Goal: Task Accomplishment & Management: Manage account settings

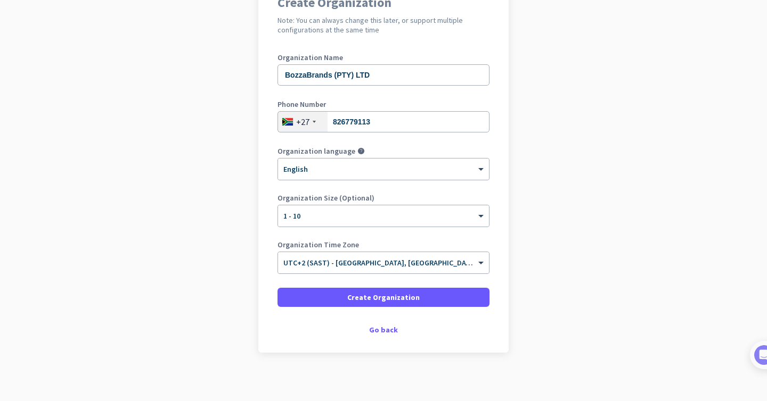
scroll to position [114, 0]
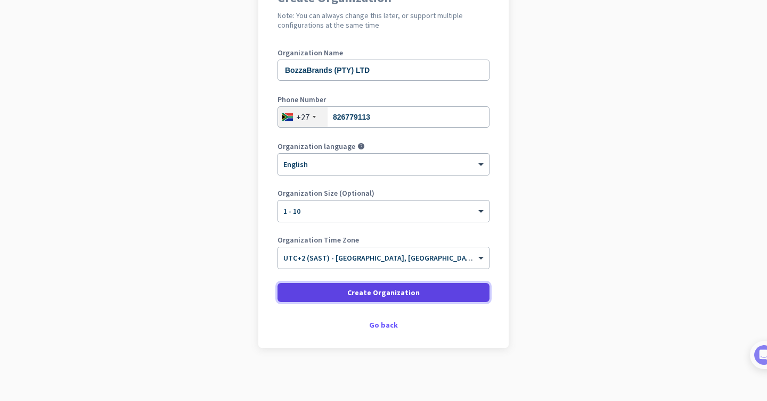
click at [404, 289] on span "Create Organization" at bounding box center [383, 293] width 72 height 11
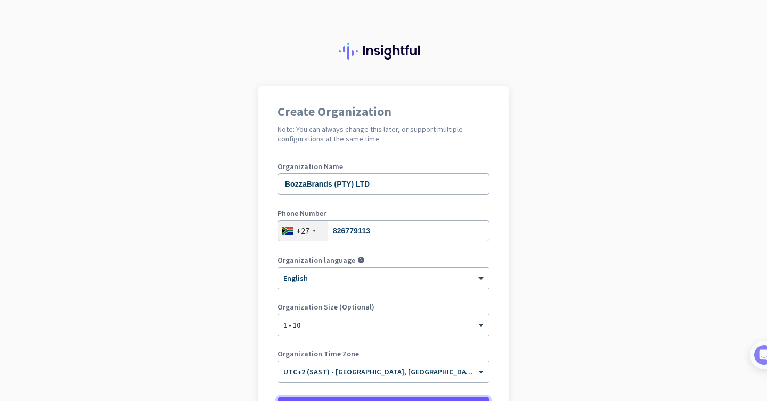
scroll to position [0, 0]
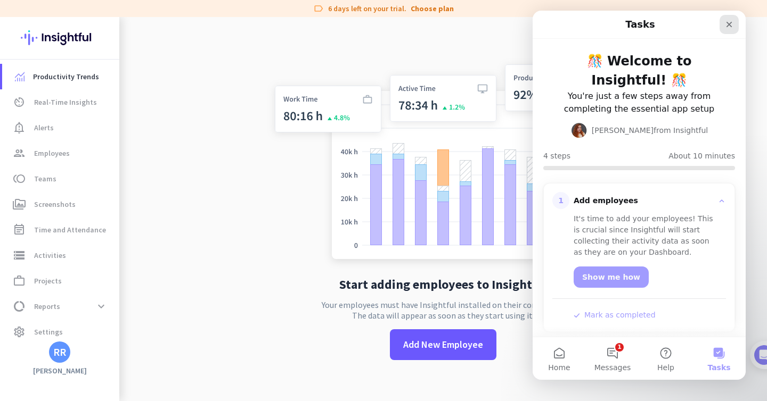
click at [728, 23] on icon "Close" at bounding box center [729, 25] width 6 height 6
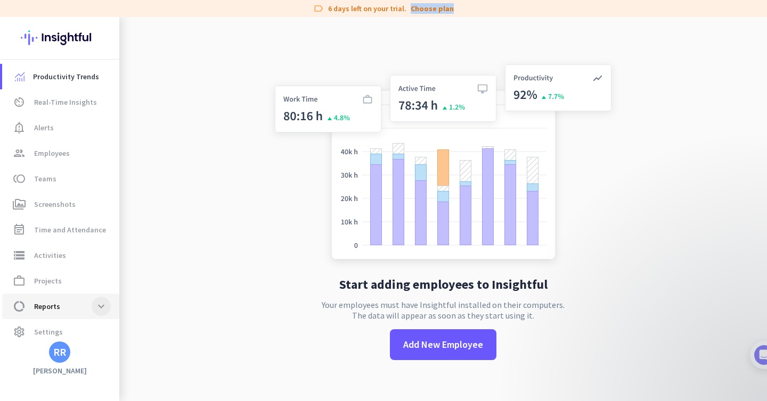
click at [100, 307] on span at bounding box center [101, 306] width 19 height 19
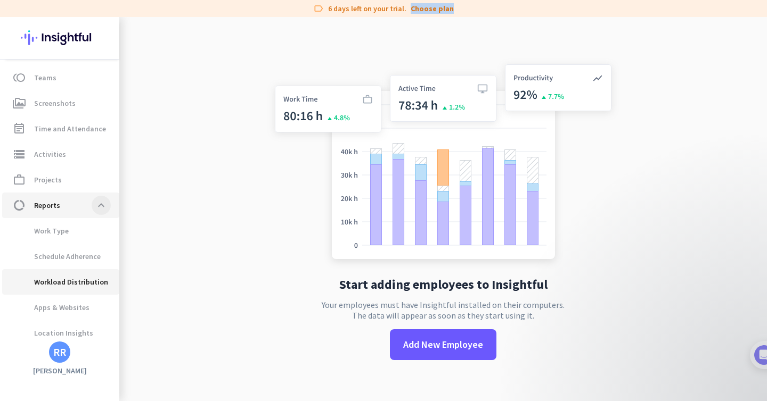
click at [100, 307] on ul "Work Type Schedule Adherence Workload Distribution Apps & Websites Location Ins…" at bounding box center [59, 282] width 119 height 128
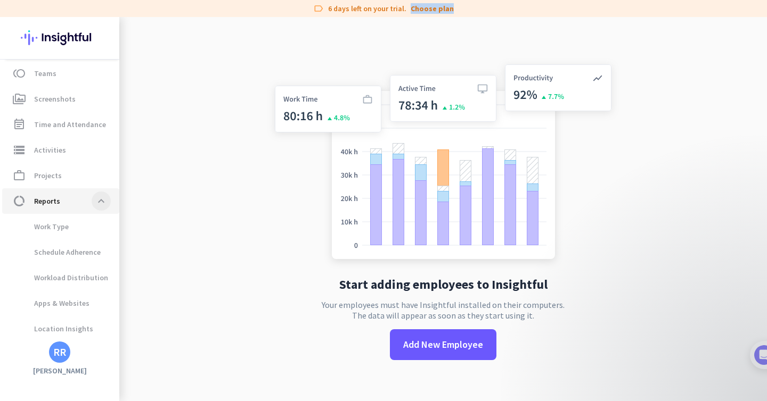
click at [92, 203] on span at bounding box center [101, 201] width 19 height 19
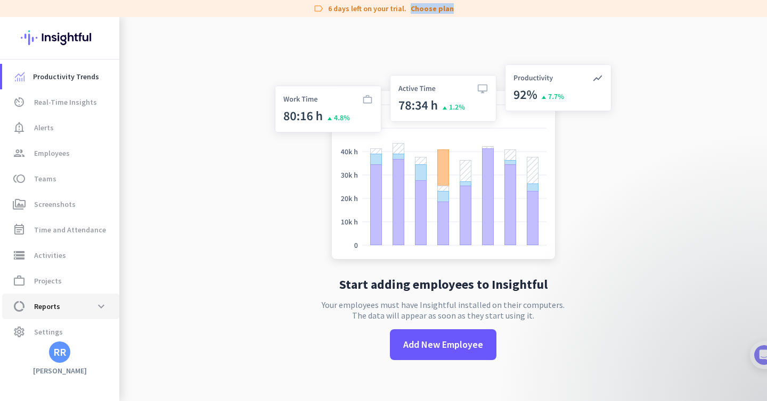
scroll to position [7, 0]
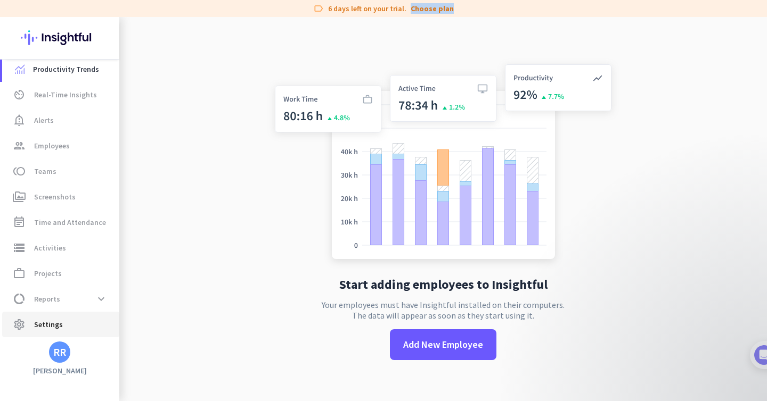
click at [50, 326] on span "Settings" at bounding box center [48, 324] width 29 height 13
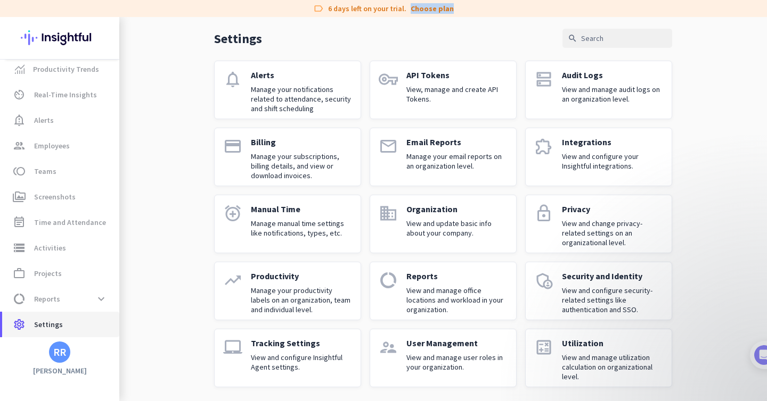
scroll to position [43, 0]
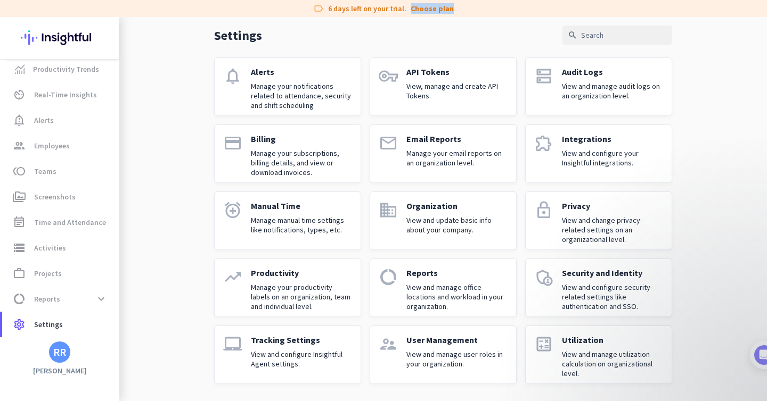
click at [558, 156] on link "extension Integrations View and configure your Insightful integrations." at bounding box center [598, 154] width 147 height 59
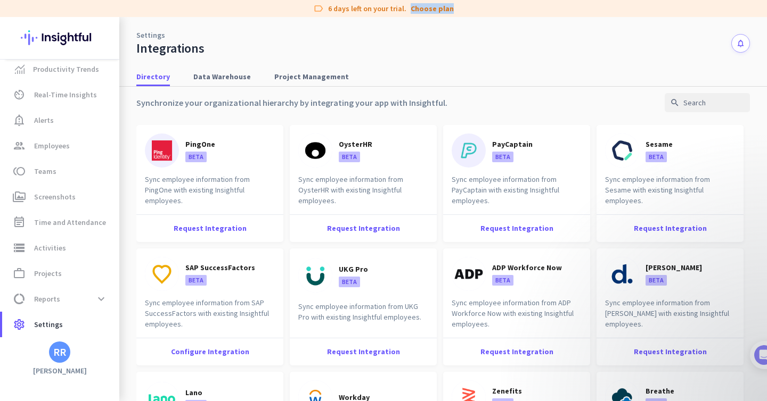
scroll to position [378, 0]
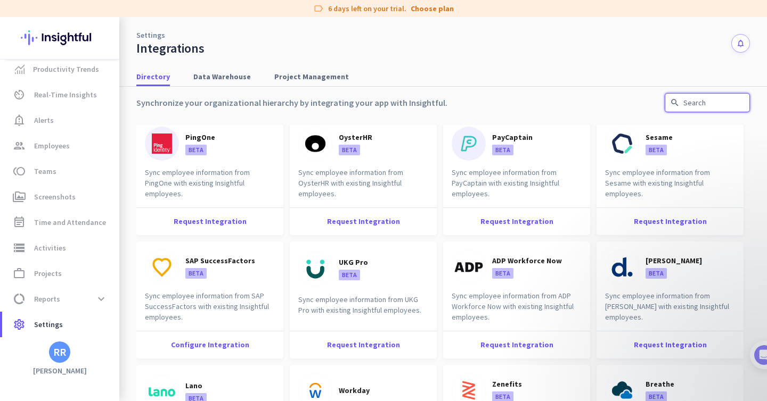
click at [694, 102] on input "text" at bounding box center [707, 102] width 85 height 19
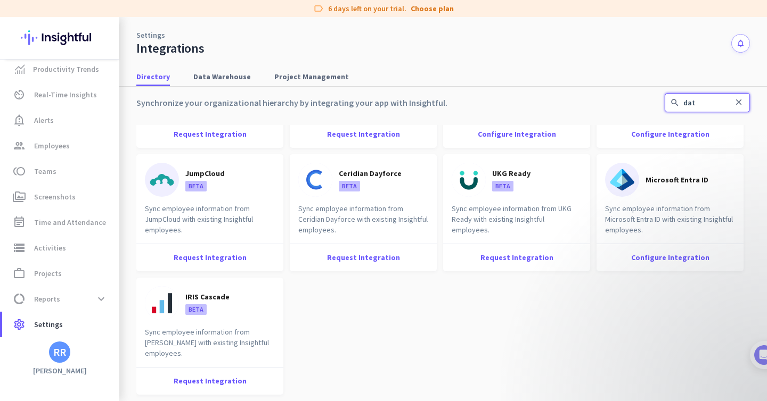
scroll to position [0, 0]
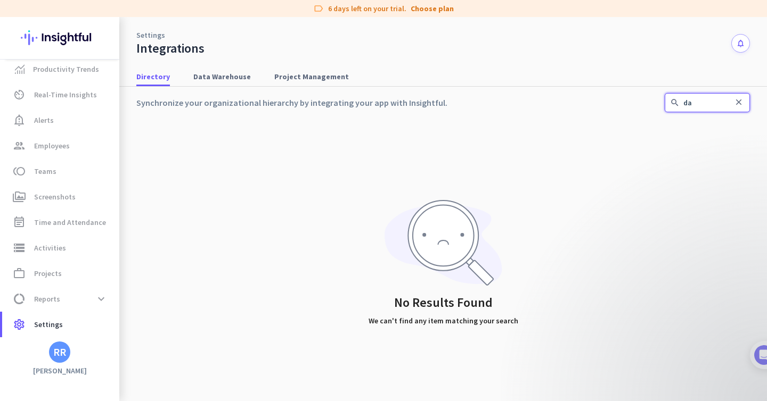
type input "d"
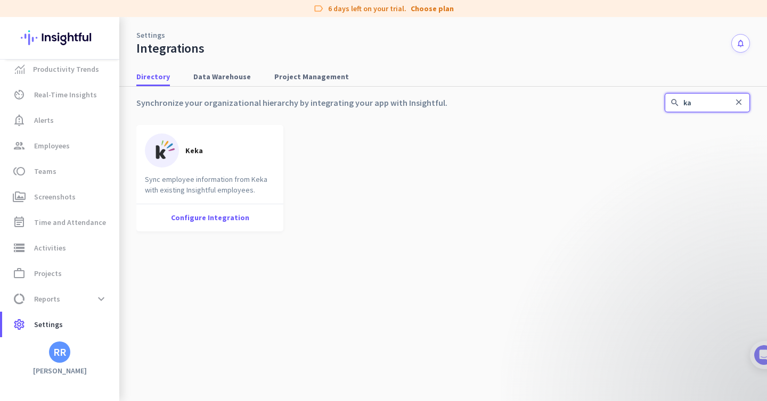
type input "k"
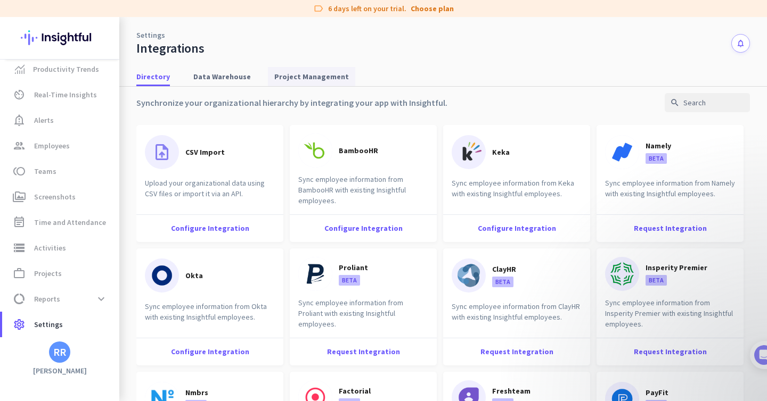
click at [307, 76] on span "Project Management" at bounding box center [311, 76] width 75 height 11
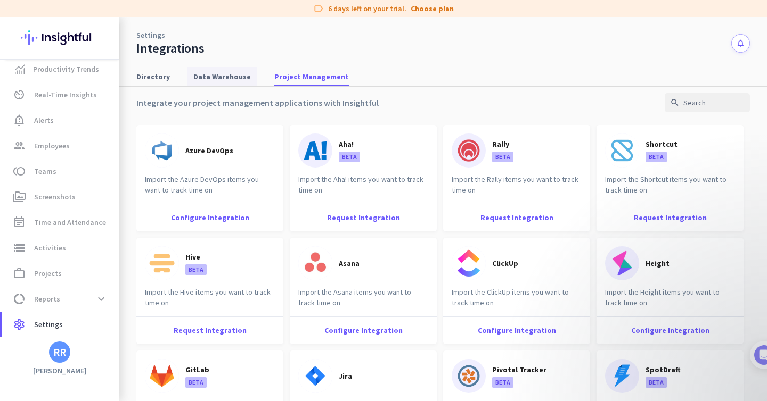
click at [234, 76] on span "Data Warehouse" at bounding box center [222, 76] width 58 height 11
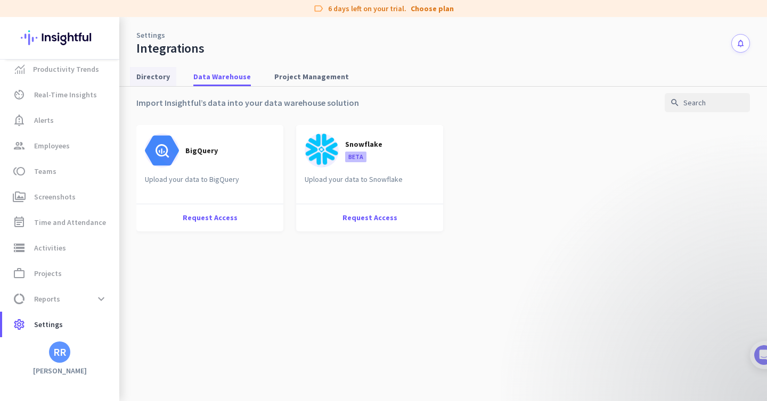
click at [153, 73] on span "Directory" at bounding box center [153, 76] width 34 height 11
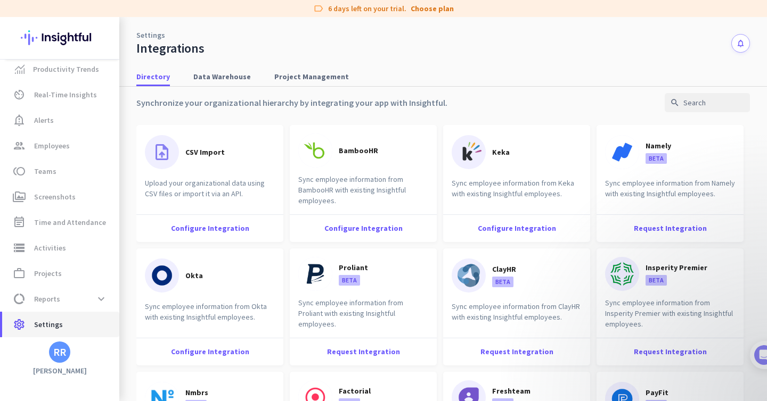
click at [45, 325] on span "Settings" at bounding box center [48, 324] width 29 height 13
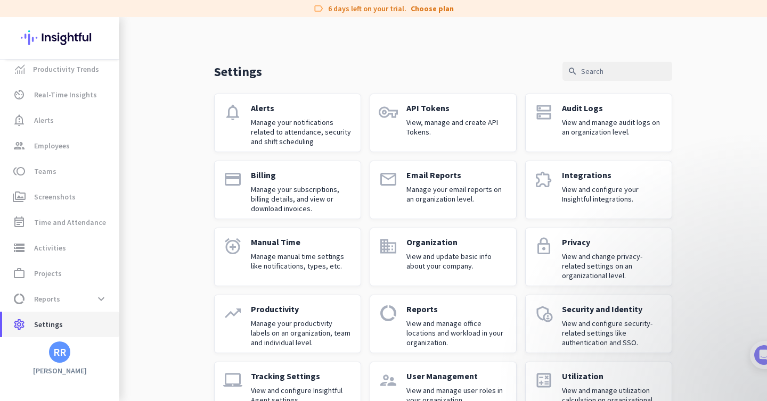
scroll to position [43, 0]
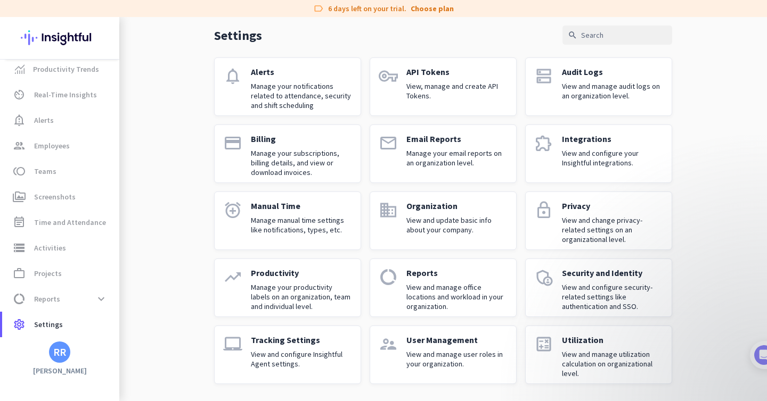
click at [429, 352] on p "View and manage user roles in your organization." at bounding box center [456, 359] width 101 height 19
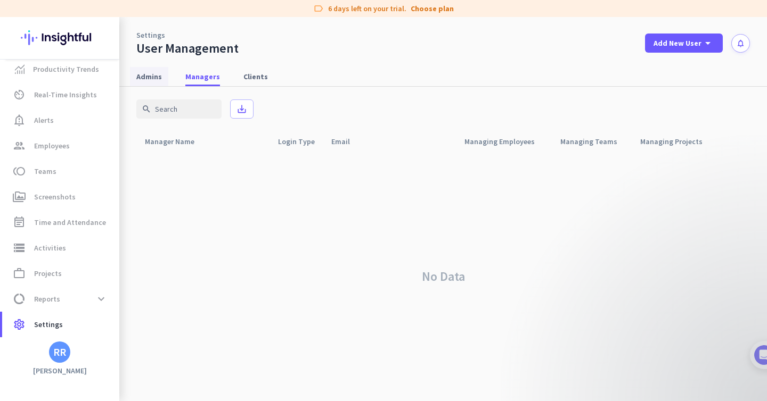
click at [155, 76] on span "Admins" at bounding box center [149, 76] width 26 height 11
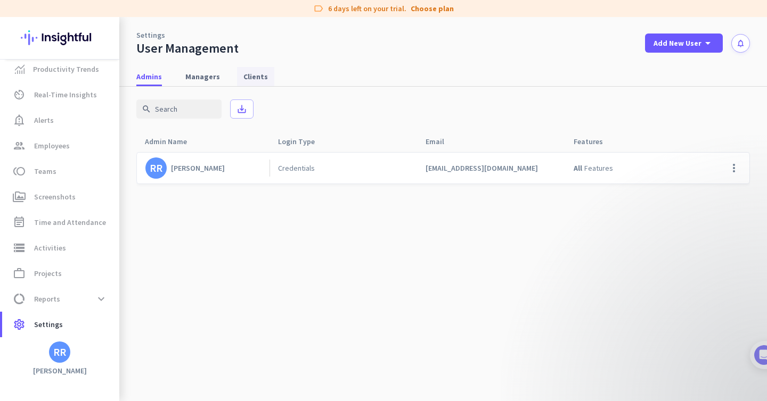
click at [243, 80] on span "Clients" at bounding box center [255, 76] width 24 height 11
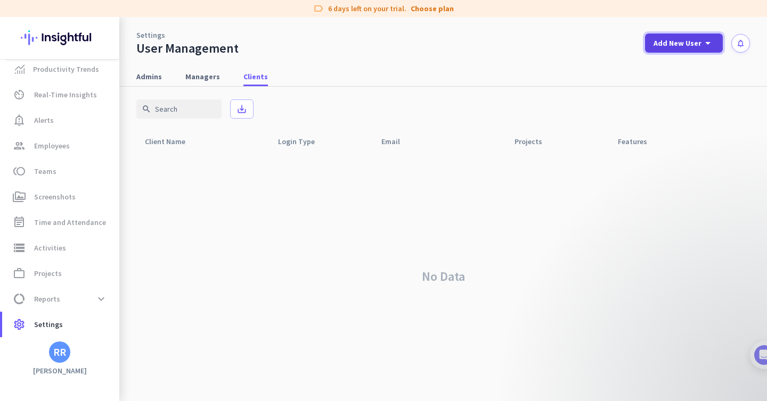
click at [712, 41] on icon "arrow_drop_down" at bounding box center [707, 43] width 13 height 13
click at [676, 112] on div "Client" at bounding box center [682, 117] width 22 height 11
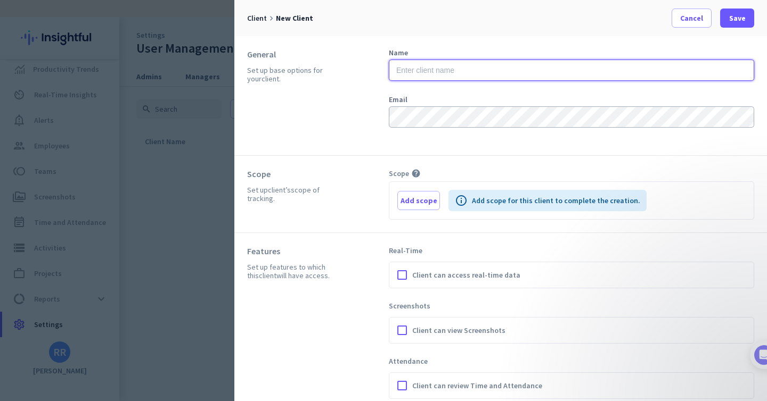
click at [427, 70] on input "text" at bounding box center [571, 70] width 365 height 21
drag, startPoint x: 538, startPoint y: 73, endPoint x: 453, endPoint y: 71, distance: 84.7
click at [453, 71] on input "Alpha & Omega Monthly Health Report" at bounding box center [571, 70] width 365 height 21
type input "Alpha & Omega"
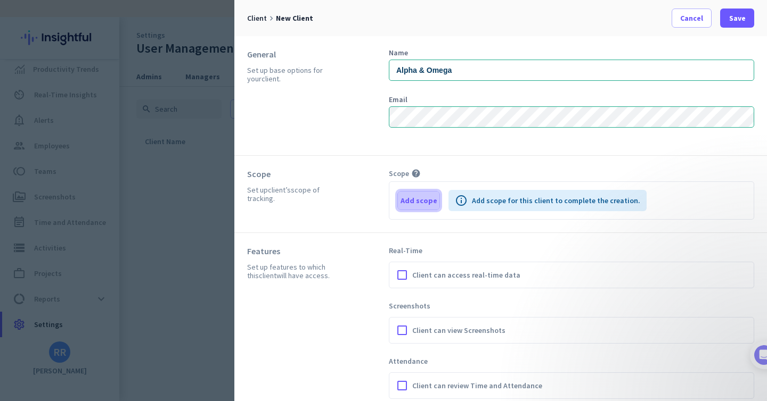
click at [411, 204] on span "Add scope" at bounding box center [418, 200] width 37 height 11
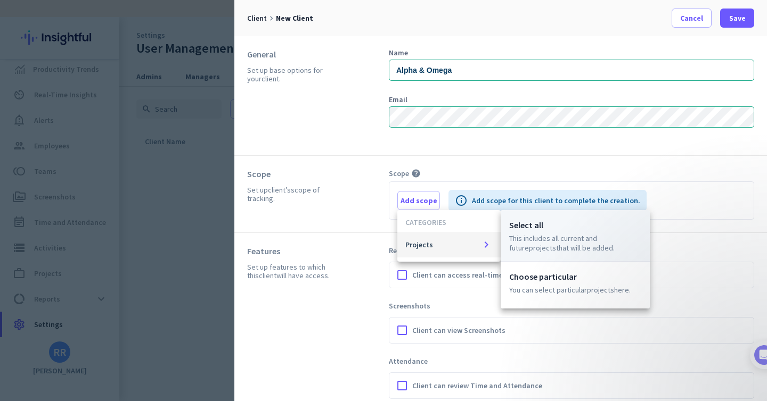
click at [539, 238] on p "This includes all current and future Projects that will be added." at bounding box center [575, 243] width 132 height 19
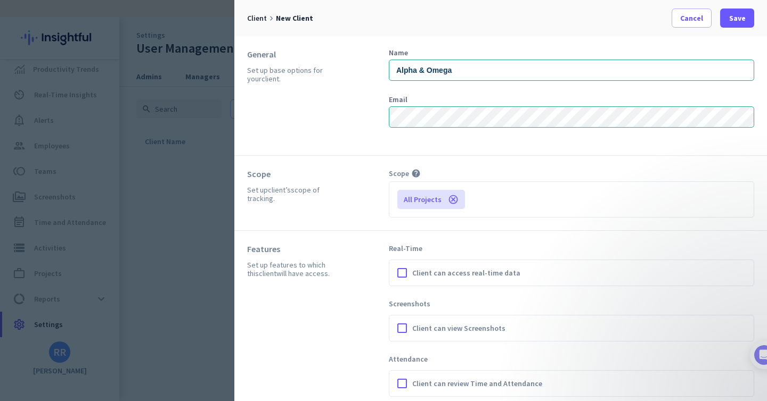
click at [534, 207] on div "All Projects cancel" at bounding box center [571, 199] width 348 height 19
click at [504, 191] on div "All Projects cancel" at bounding box center [571, 199] width 348 height 19
click at [450, 201] on icon "cancel" at bounding box center [453, 199] width 11 height 11
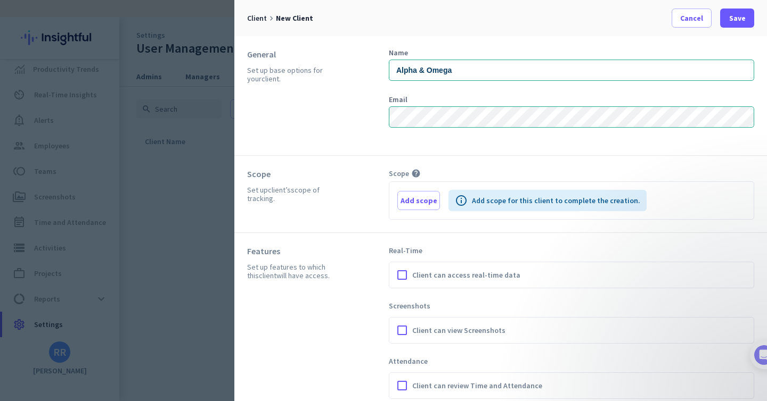
click at [358, 212] on div "Scope Set up client’s scope of tracking." at bounding box center [318, 194] width 142 height 51
click at [417, 201] on span "Add scope" at bounding box center [418, 200] width 37 height 11
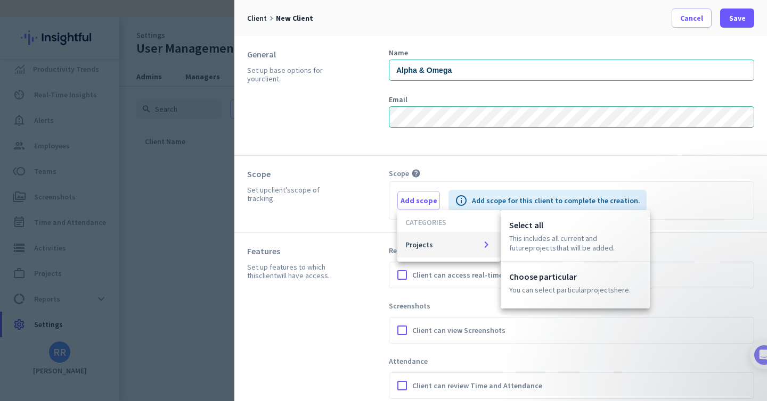
click at [427, 222] on div "CATEGORIES" at bounding box center [448, 222] width 103 height 7
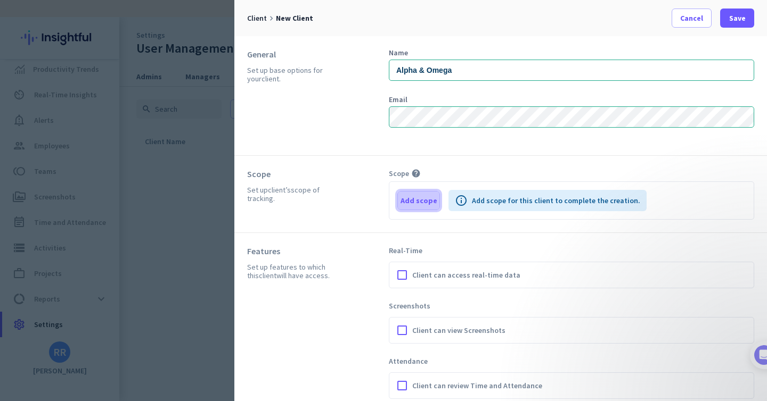
click at [419, 203] on span "Add scope" at bounding box center [418, 200] width 37 height 11
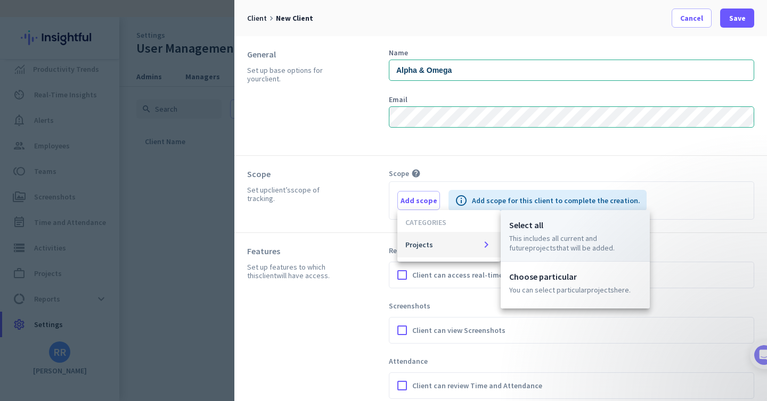
click at [538, 241] on p "This includes all current and future Projects that will be added." at bounding box center [575, 243] width 132 height 19
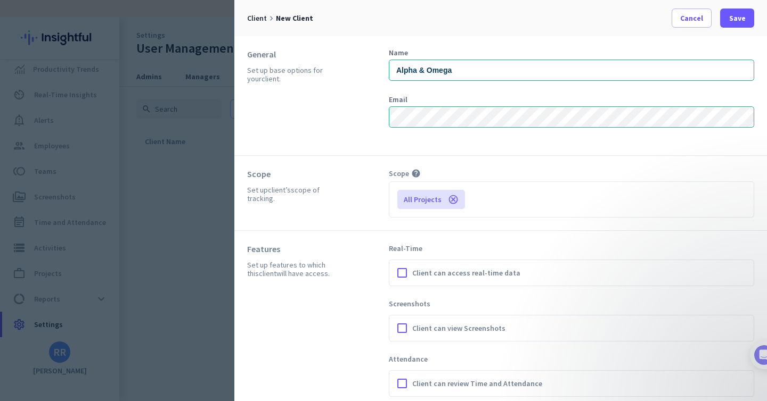
click at [494, 204] on div "All Projects cancel" at bounding box center [571, 199] width 348 height 19
click at [449, 200] on icon "cancel" at bounding box center [453, 199] width 11 height 11
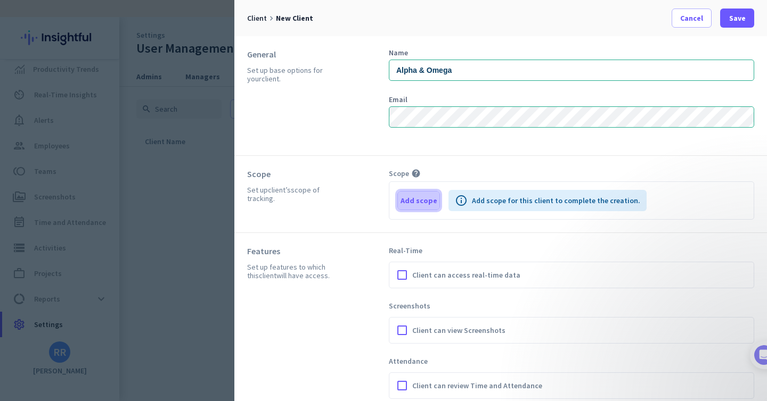
click at [431, 203] on span "Add scope" at bounding box center [418, 200] width 37 height 11
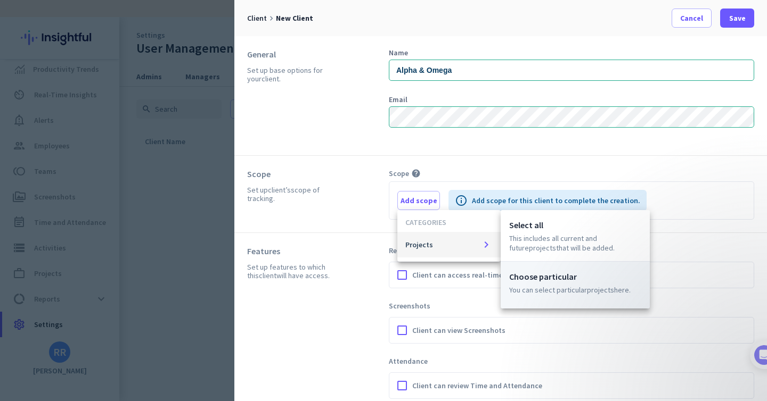
click at [536, 289] on p "You can select particular Projects here." at bounding box center [575, 290] width 132 height 10
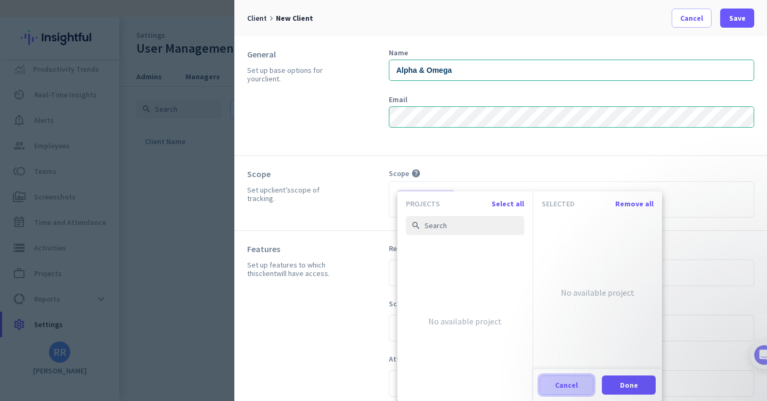
click at [562, 385] on span "Cancel" at bounding box center [566, 385] width 23 height 11
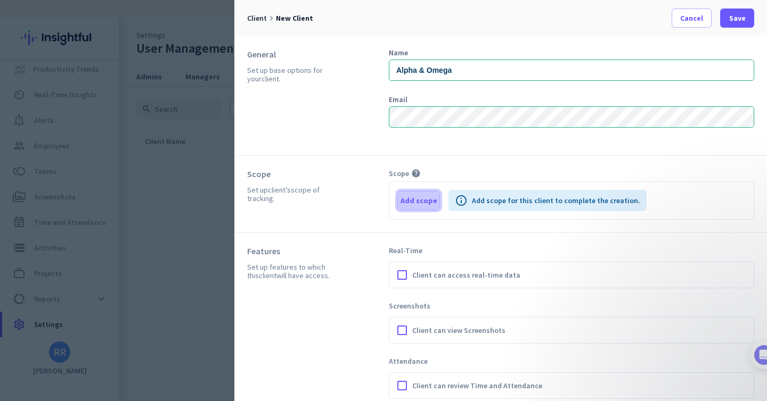
click at [408, 189] on span "button" at bounding box center [419, 201] width 42 height 26
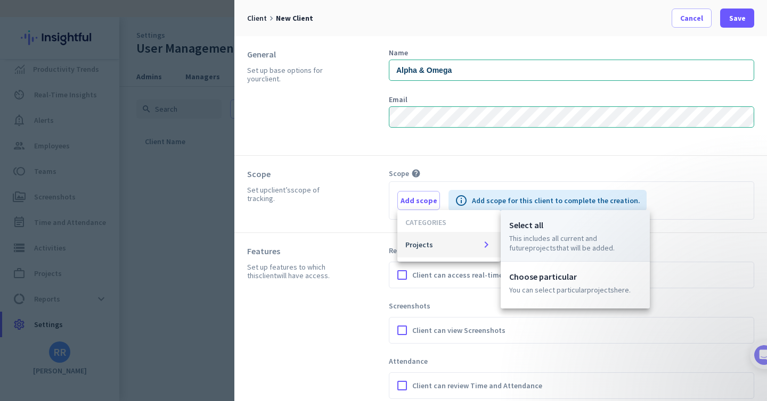
click at [540, 231] on p "Select all" at bounding box center [575, 225] width 132 height 13
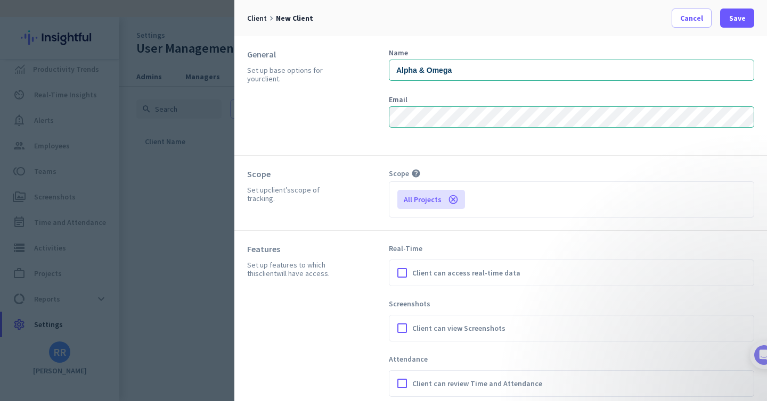
scroll to position [64, 0]
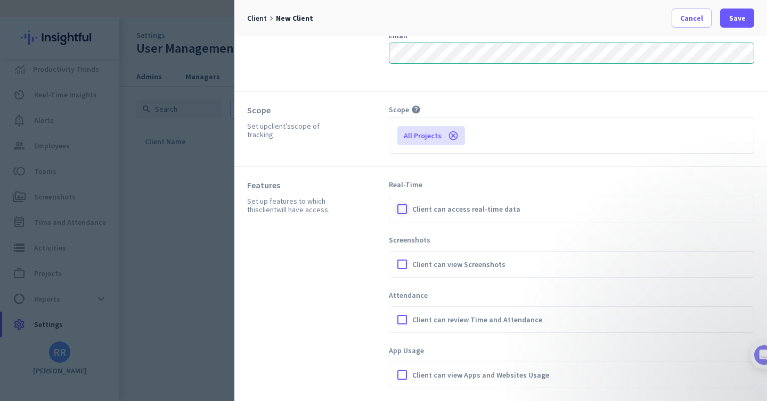
click at [404, 208] on div at bounding box center [402, 209] width 16 height 16
click at [401, 266] on div at bounding box center [402, 265] width 16 height 16
click at [401, 316] on div at bounding box center [402, 320] width 16 height 16
click at [403, 375] on div at bounding box center [402, 375] width 16 height 16
click at [740, 13] on span "Save" at bounding box center [737, 18] width 17 height 11
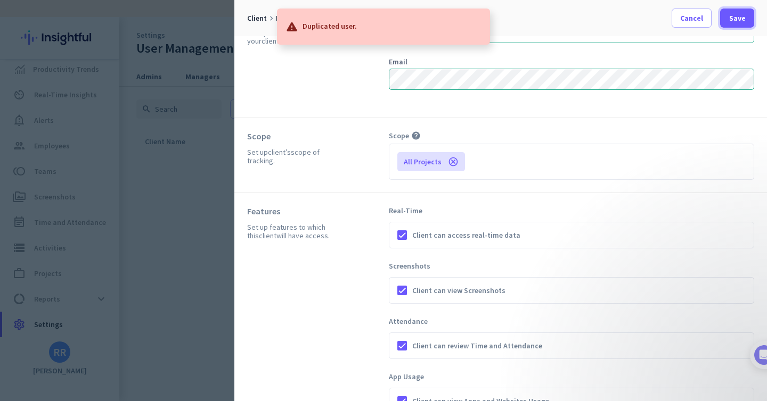
scroll to position [0, 0]
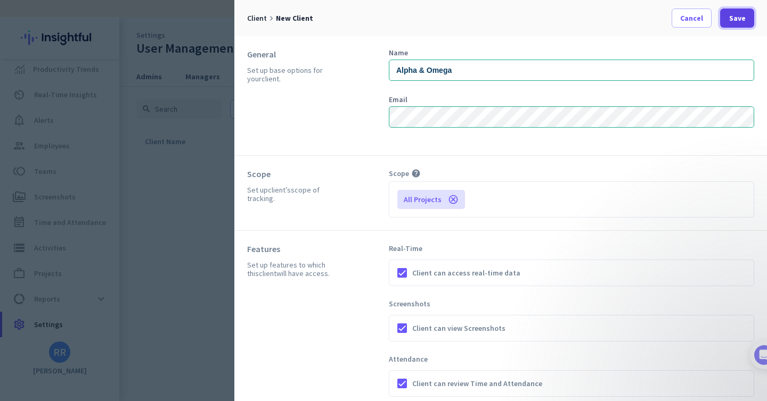
click at [739, 21] on span "Save" at bounding box center [737, 18] width 17 height 11
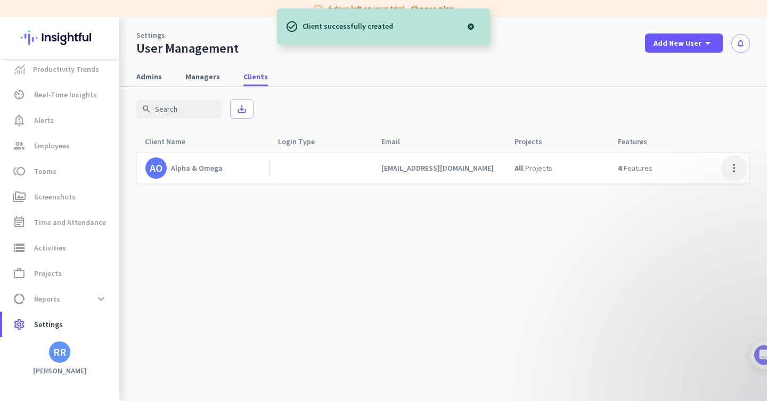
click at [735, 167] on span at bounding box center [734, 168] width 26 height 26
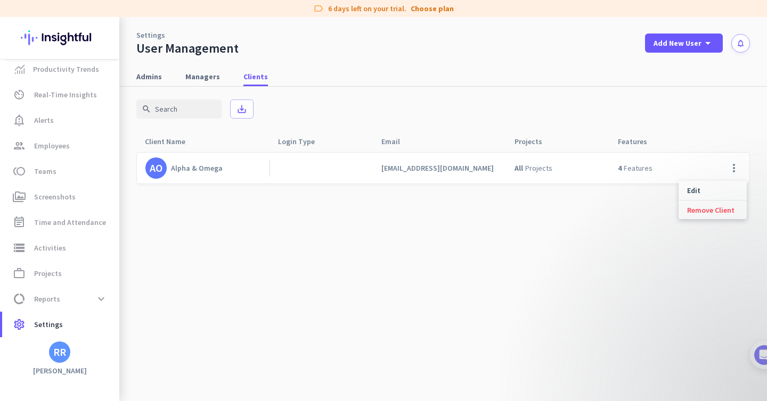
click at [313, 284] on div at bounding box center [383, 200] width 767 height 401
click at [152, 78] on span "Admins" at bounding box center [149, 76] width 26 height 11
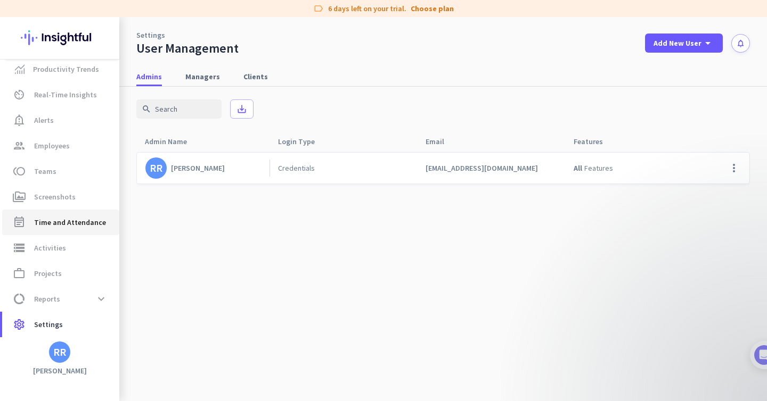
click at [51, 225] on span "Time and Attendance" at bounding box center [70, 222] width 72 height 13
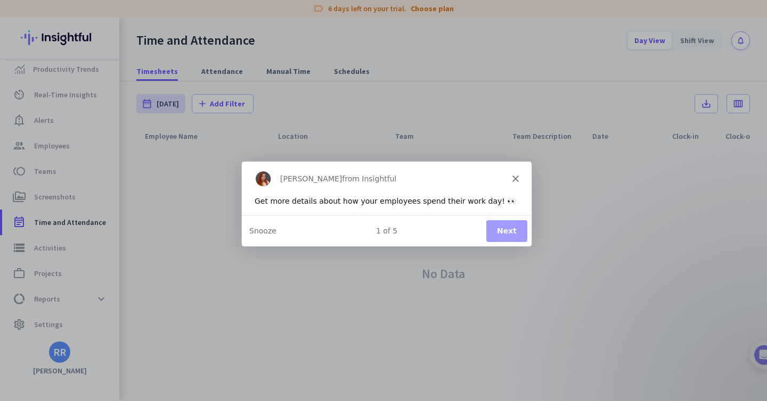
click at [509, 232] on button "Next" at bounding box center [506, 230] width 41 height 22
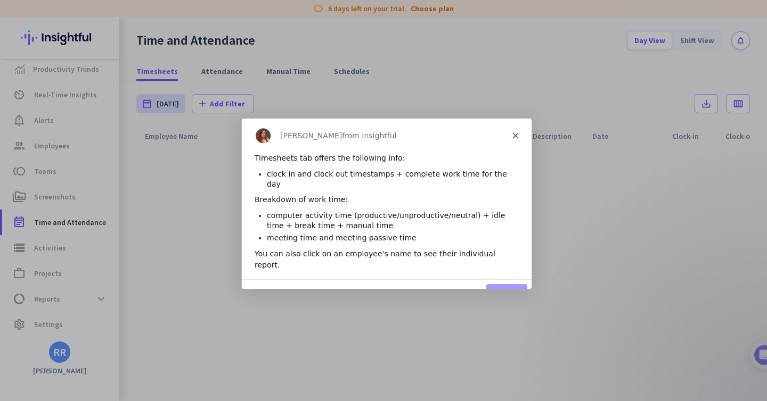
click at [502, 283] on button "Next" at bounding box center [506, 294] width 41 height 22
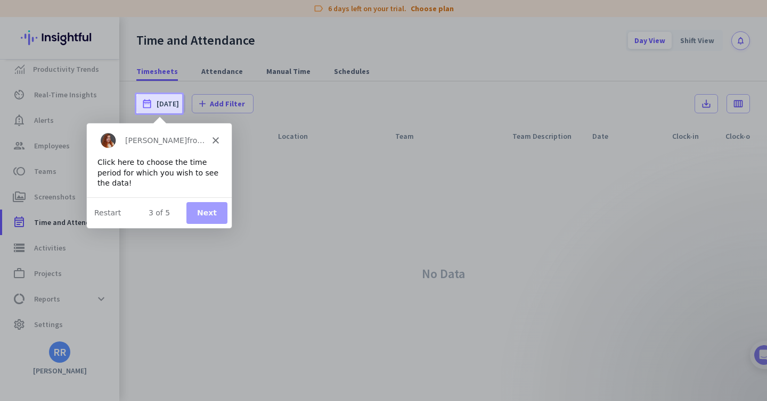
click at [208, 208] on button "Next" at bounding box center [206, 213] width 41 height 22
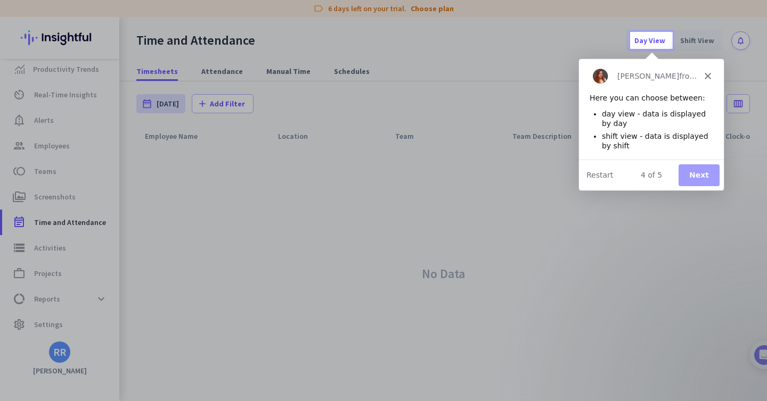
click at [700, 174] on button "Next" at bounding box center [698, 175] width 41 height 22
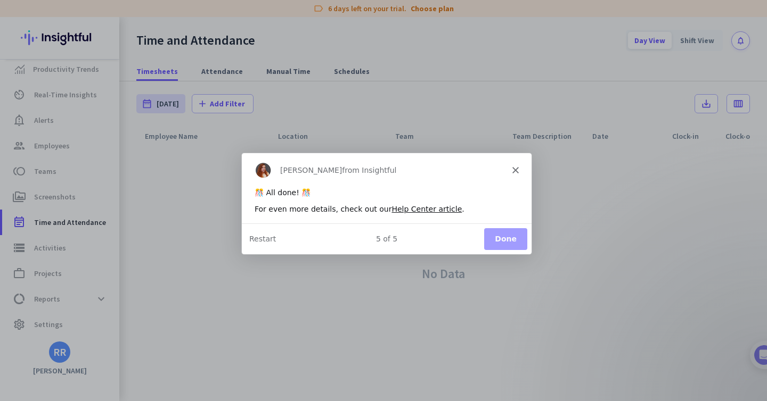
click at [511, 240] on button "Done" at bounding box center [504, 239] width 43 height 22
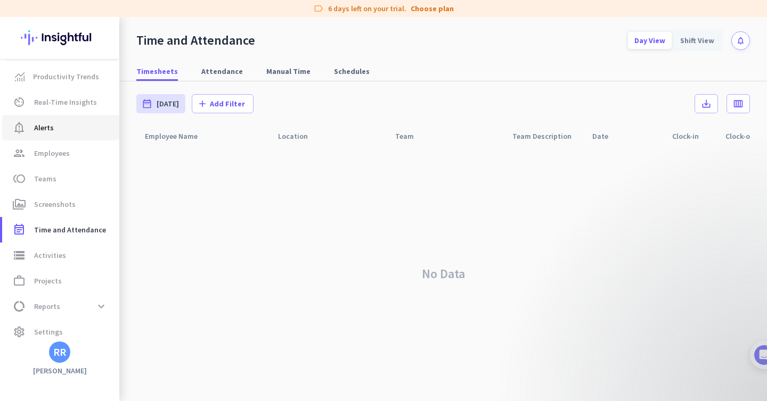
scroll to position [7, 0]
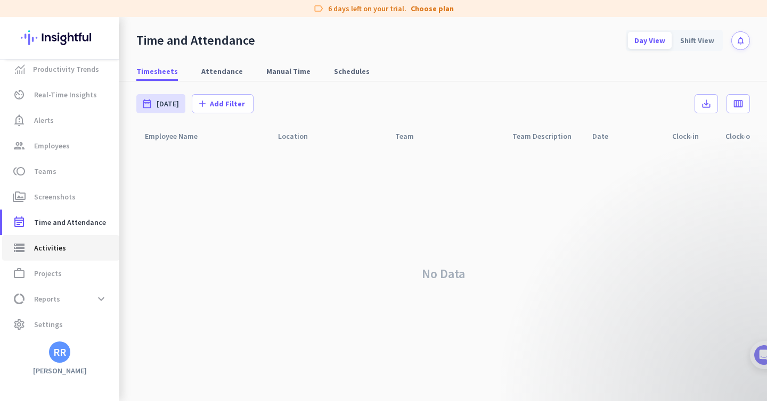
click at [48, 245] on span "Activities" at bounding box center [50, 248] width 32 height 13
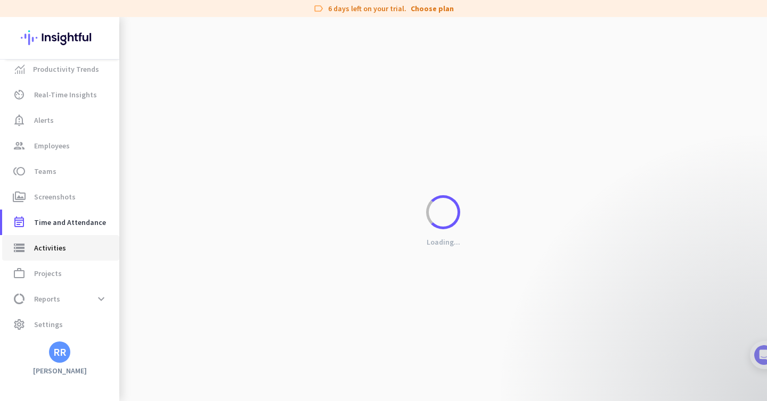
type input "[DATE]"
